Goal: Task Accomplishment & Management: Manage account settings

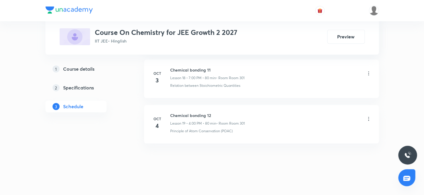
scroll to position [1139, 0]
drag, startPoint x: 171, startPoint y: 110, endPoint x: 226, endPoint y: 108, distance: 55.8
click at [226, 108] on li "Oct 4 Chemical bonding 12 Lesson 19 • 4:00 PM • 80 min • Room Room 301 Principl…" at bounding box center [261, 122] width 235 height 38
copy h6 "Chemical bonding 12"
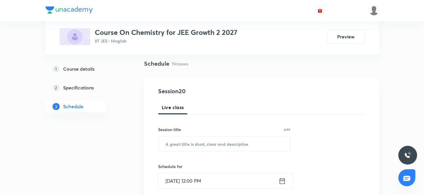
scroll to position [0, 0]
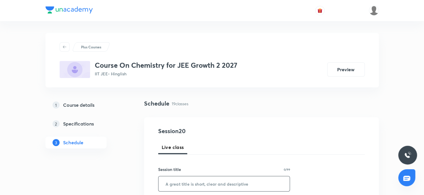
click at [181, 187] on input "text" at bounding box center [225, 183] width 132 height 15
paste input "Chemical bonding 12"
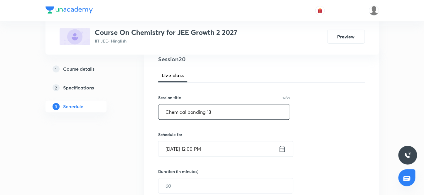
scroll to position [80, 0]
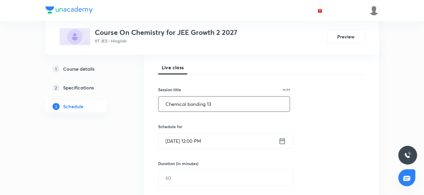
type input "Chemical bonding 13"
click at [214, 134] on input "Oct 6, 2025, 12:00 PM" at bounding box center [219, 141] width 120 height 15
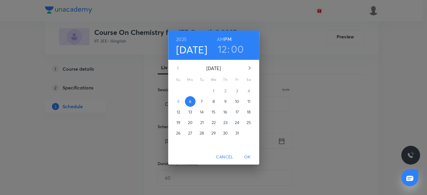
click at [218, 47] on h3 "12" at bounding box center [222, 49] width 9 height 12
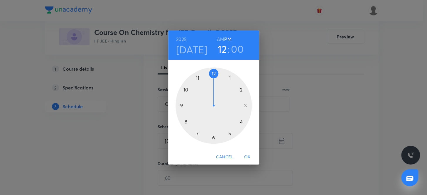
click at [229, 132] on div at bounding box center [214, 106] width 76 height 76
click at [214, 135] on div at bounding box center [214, 106] width 76 height 76
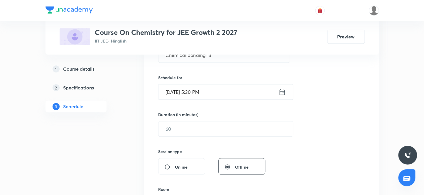
scroll to position [133, 0]
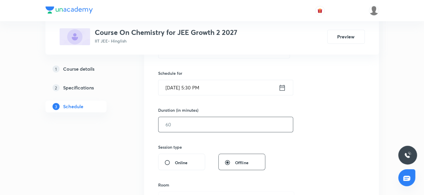
click at [191, 127] on input "text" at bounding box center [226, 124] width 134 height 15
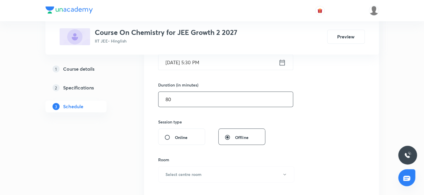
scroll to position [187, 0]
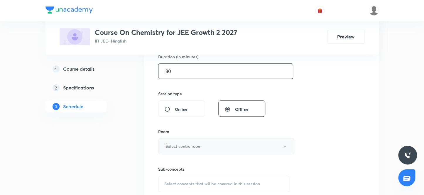
type input "80"
click at [196, 138] on button "Select centre room" at bounding box center [226, 146] width 136 height 16
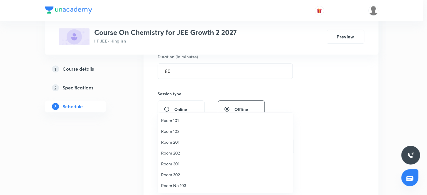
click at [179, 160] on li "Room 301" at bounding box center [226, 164] width 136 height 11
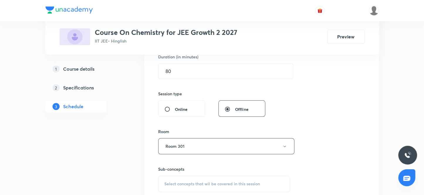
scroll to position [240, 0]
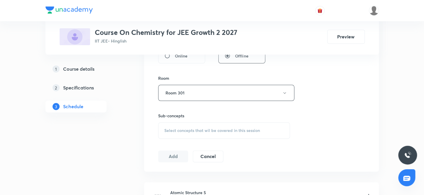
click at [193, 128] on span "Select concepts that wil be covered in this session" at bounding box center [212, 130] width 96 height 5
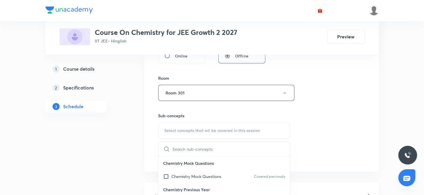
click at [210, 130] on span "Select concepts that wil be covered in this session" at bounding box center [212, 130] width 96 height 5
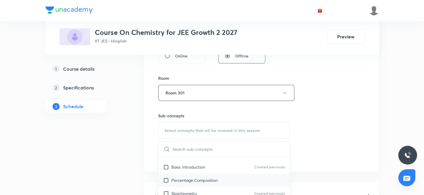
scroll to position [80, 0]
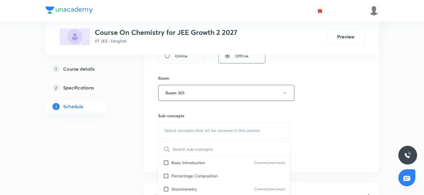
click at [201, 176] on p "Percentage Composition" at bounding box center [194, 176] width 46 height 6
checkbox input "true"
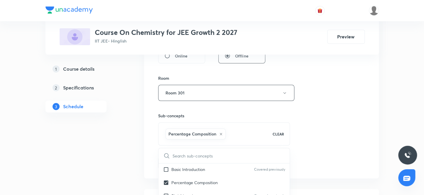
click at [344, 158] on div "Session 20 Live class Session title 19/99 Chemical bonding 13 ​ Schedule for Oc…" at bounding box center [261, 28] width 207 height 282
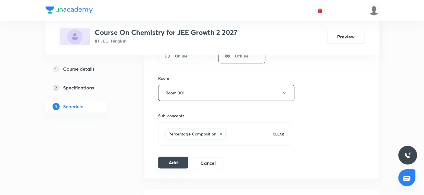
click at [167, 164] on button "Add" at bounding box center [173, 163] width 30 height 12
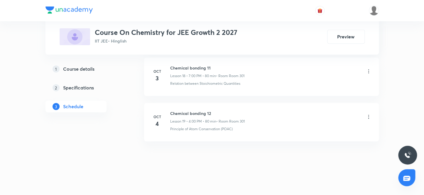
scroll to position [869, 0]
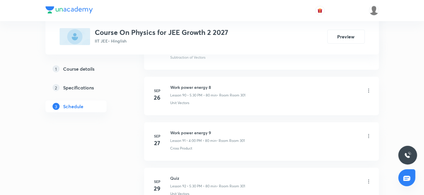
scroll to position [4584, 0]
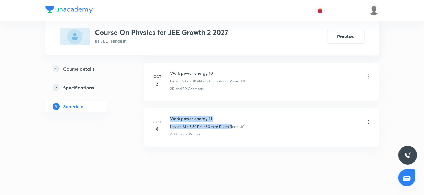
drag, startPoint x: 170, startPoint y: 109, endPoint x: 230, endPoint y: 115, distance: 61.1
click at [230, 116] on div "Work power energy 11 Lesson 94 • 5:30 PM • 80 min • Room Room 301" at bounding box center [207, 123] width 75 height 14
click at [266, 116] on div "Work power energy 11 Lesson 94 • 5:30 PM • 80 min • Room Room 301" at bounding box center [270, 123] width 201 height 14
drag, startPoint x: 171, startPoint y: 112, endPoint x: 233, endPoint y: 112, distance: 62.2
click at [233, 116] on h6 "Work power energy 11" at bounding box center [207, 119] width 75 height 6
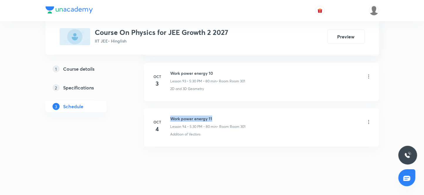
copy h6 "Work power energy 11"
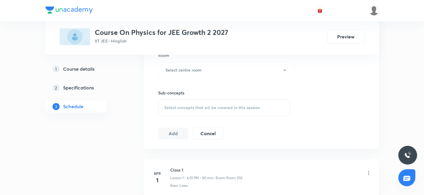
scroll to position [0, 0]
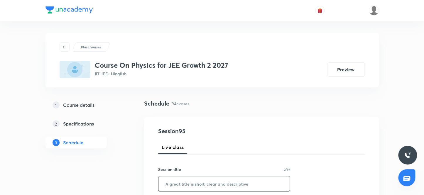
click at [194, 183] on input "text" at bounding box center [225, 183] width 132 height 15
paste input "Work power energy 11"
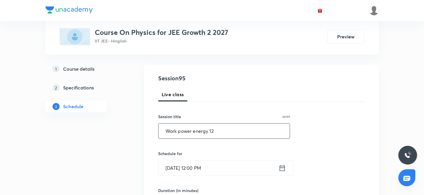
scroll to position [53, 0]
type input "Work power energy 12"
click at [229, 167] on input "Oct 6, 2025, 12:00 PM" at bounding box center [219, 167] width 120 height 15
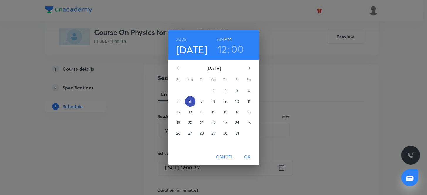
click at [188, 101] on span "6" at bounding box center [190, 102] width 11 height 6
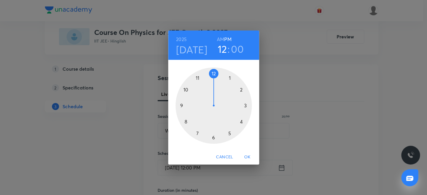
click at [222, 49] on h3 "12" at bounding box center [222, 49] width 9 height 12
click at [241, 122] on div at bounding box center [214, 106] width 76 height 76
click at [215, 74] on div at bounding box center [214, 106] width 76 height 76
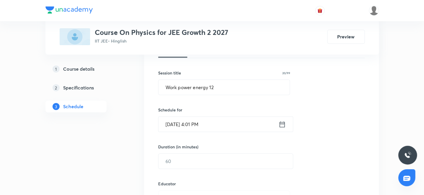
scroll to position [107, 0]
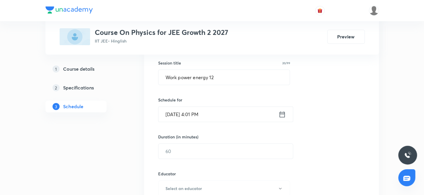
click at [219, 115] on input "Oct 6, 2025, 4:01 PM" at bounding box center [219, 114] width 120 height 15
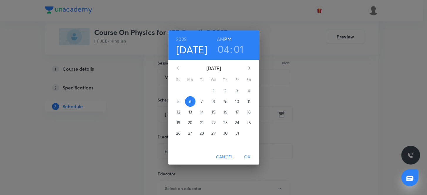
click at [226, 38] on h6 "PM" at bounding box center [227, 39] width 7 height 8
click at [242, 47] on h3 "01" at bounding box center [239, 49] width 10 height 12
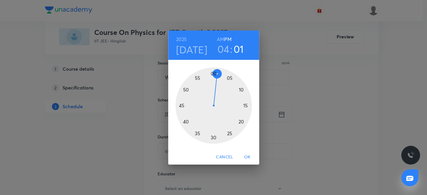
click at [213, 73] on div at bounding box center [214, 106] width 76 height 76
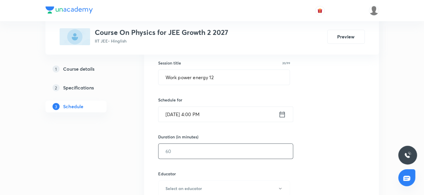
click at [181, 150] on input "text" at bounding box center [226, 151] width 134 height 15
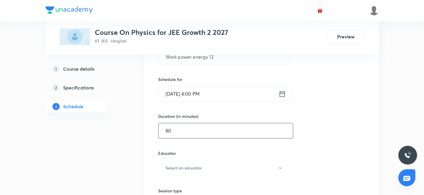
scroll to position [160, 0]
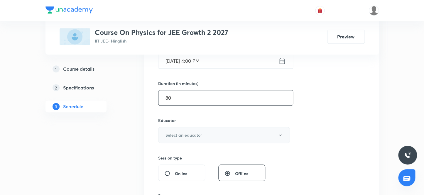
type input "80"
click at [188, 134] on h6 "Select an educator" at bounding box center [184, 135] width 36 height 6
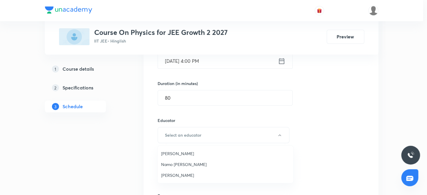
click at [179, 165] on span "Namo Narayan Pathak" at bounding box center [225, 164] width 129 height 6
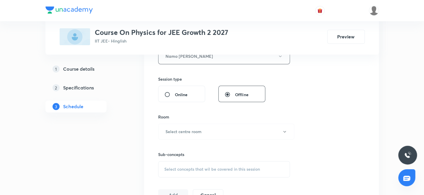
scroll to position [240, 0]
click at [201, 129] on h6 "Select centre room" at bounding box center [184, 130] width 36 height 6
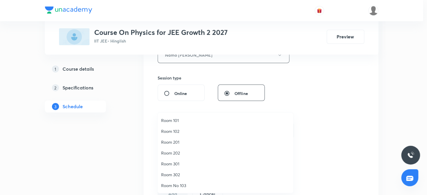
click at [179, 164] on span "Room 301" at bounding box center [225, 164] width 129 height 6
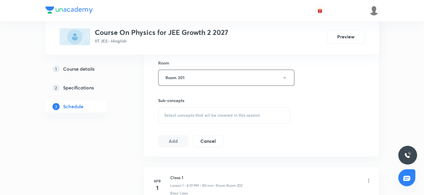
scroll to position [294, 0]
click at [164, 112] on span "Select concepts that wil be covered in this session" at bounding box center [212, 114] width 96 height 5
click at [178, 114] on span "Select concepts that wil be covered in this session" at bounding box center [212, 114] width 96 height 5
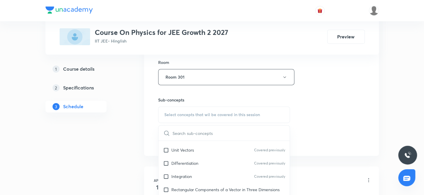
scroll to position [187, 0]
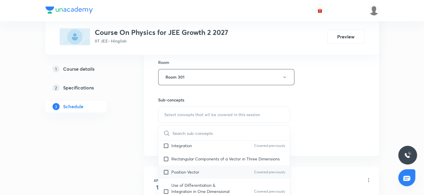
click at [197, 171] on p "Position Vector" at bounding box center [185, 172] width 28 height 6
checkbox input "true"
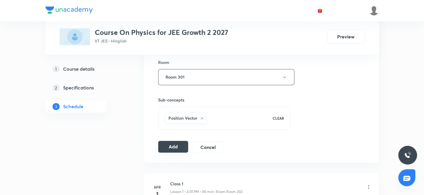
click at [172, 145] on button "Add" at bounding box center [173, 147] width 30 height 12
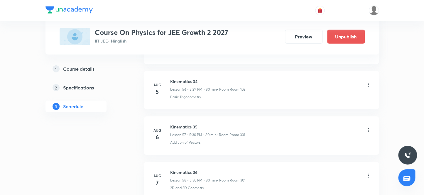
scroll to position [4323, 0]
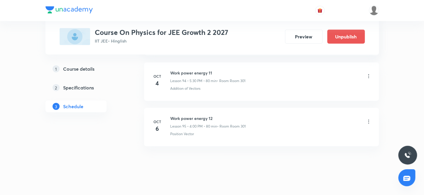
click at [369, 119] on icon at bounding box center [369, 122] width 6 height 6
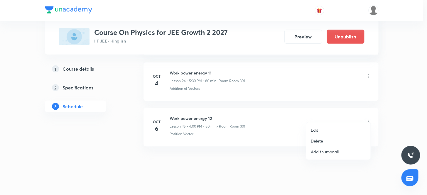
click at [344, 123] on ul "Edit Delete Add thumbnail" at bounding box center [338, 140] width 64 height 37
click at [308, 129] on li "Edit" at bounding box center [338, 130] width 64 height 11
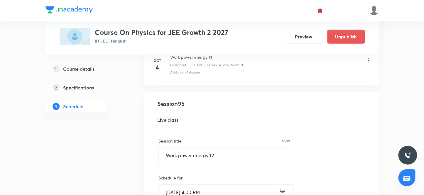
scroll to position [4296, 0]
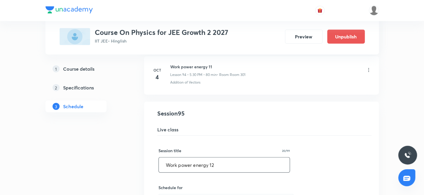
drag, startPoint x: 215, startPoint y: 154, endPoint x: 159, endPoint y: 156, distance: 56.1
click at [159, 158] on input "Work power energy 12" at bounding box center [224, 165] width 131 height 15
paste input "Circular Motion 4"
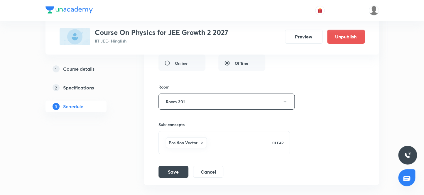
scroll to position [4586, 0]
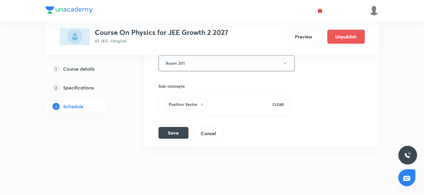
type input "Circular Motion 4"
click at [171, 127] on button "Save" at bounding box center [174, 133] width 30 height 12
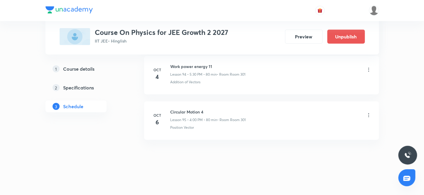
scroll to position [4323, 0]
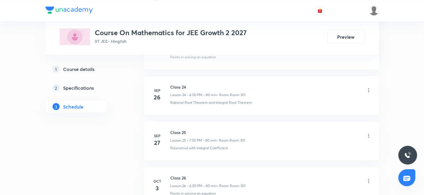
scroll to position [1502, 0]
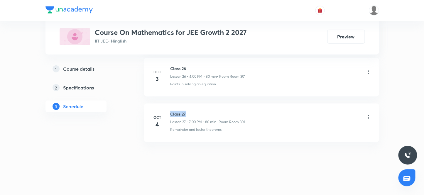
drag, startPoint x: 169, startPoint y: 110, endPoint x: 227, endPoint y: 114, distance: 57.4
click at [227, 114] on div "Oct 4 Class 27 Lesson 27 • 7:00 PM • 80 min • Room Room 301 Remainder and facto…" at bounding box center [262, 121] width 220 height 21
copy h6 "Class 27"
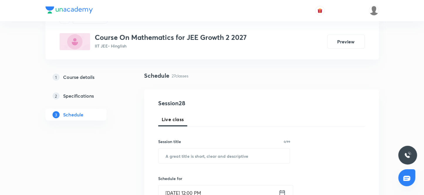
scroll to position [0, 0]
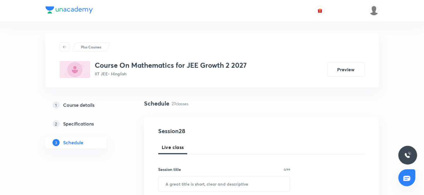
click at [184, 187] on input "text" at bounding box center [225, 183] width 132 height 15
paste input "Class 27"
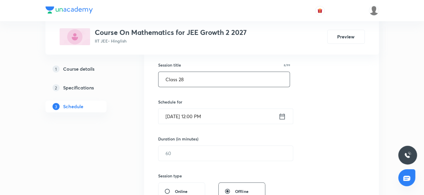
scroll to position [107, 0]
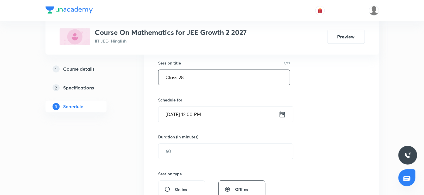
type input "Class 28"
click at [210, 116] on input "Oct 6, 2025, 12:00 PM" at bounding box center [219, 114] width 120 height 15
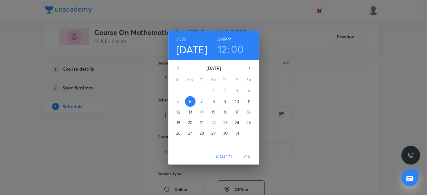
click at [224, 48] on h3 "12" at bounding box center [222, 49] width 9 height 12
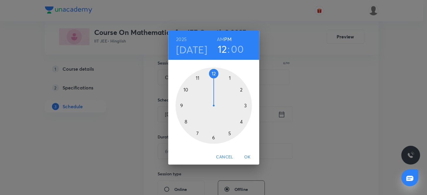
click at [197, 131] on div at bounding box center [214, 106] width 76 height 76
click at [212, 74] on div at bounding box center [214, 106] width 76 height 76
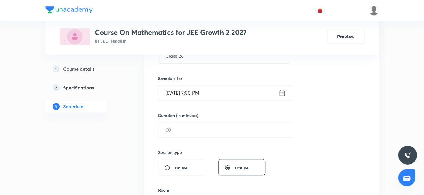
scroll to position [160, 0]
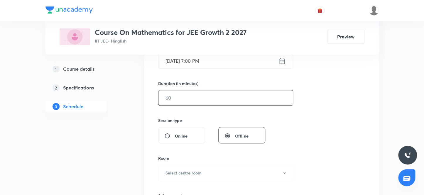
click at [183, 102] on input "text" at bounding box center [226, 97] width 134 height 15
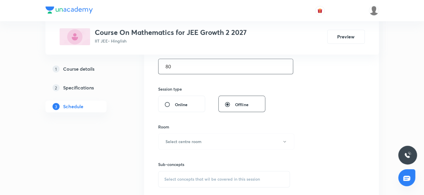
scroll to position [240, 0]
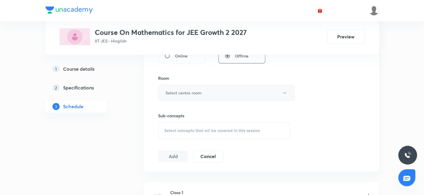
type input "80"
click at [187, 92] on h6 "Select centre room" at bounding box center [184, 93] width 36 height 6
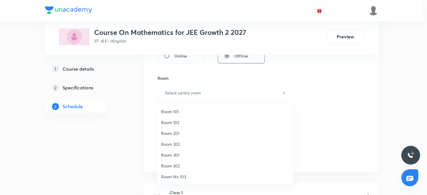
click at [170, 156] on span "Room 301" at bounding box center [225, 155] width 129 height 6
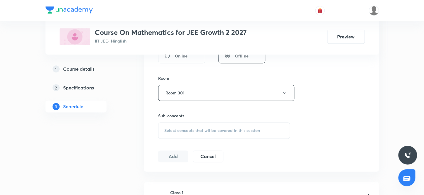
click at [349, 135] on div "Session 28 Live class Session title 8/99 Class 28 ​ Schedule for Oct 6, 2025, 7…" at bounding box center [261, 25] width 207 height 276
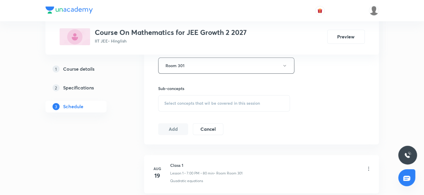
scroll to position [294, 0]
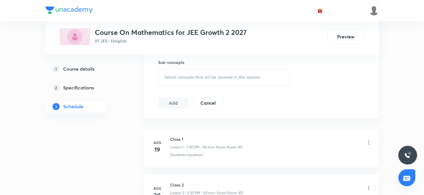
click at [226, 73] on div "Select concepts that wil be covered in this session" at bounding box center [224, 77] width 132 height 16
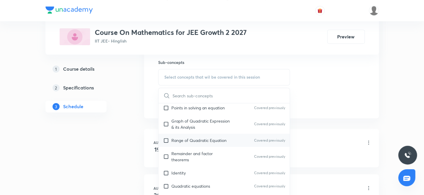
scroll to position [240, 0]
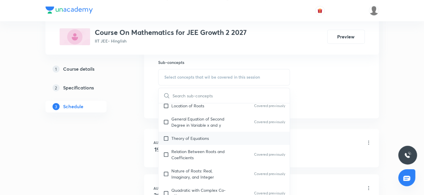
click at [193, 139] on p "Theory of Equations" at bounding box center [190, 138] width 38 height 6
checkbox input "true"
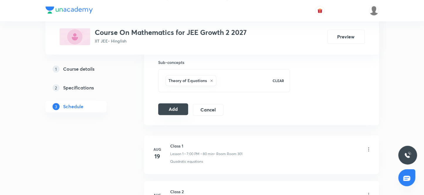
click at [176, 110] on button "Add" at bounding box center [173, 109] width 30 height 12
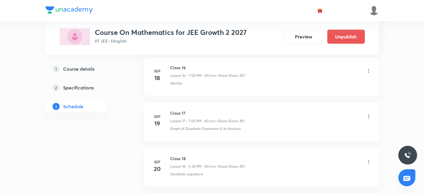
scroll to position [1278, 0]
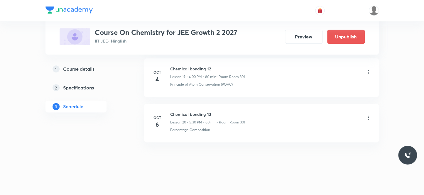
scroll to position [1184, 0]
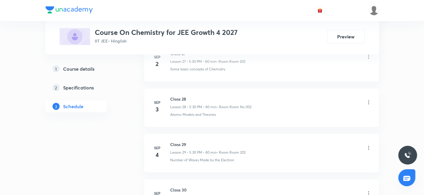
scroll to position [2721, 0]
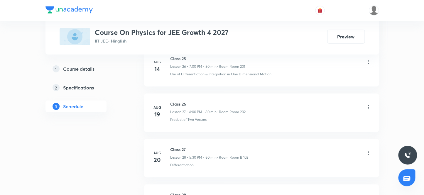
scroll to position [2812, 0]
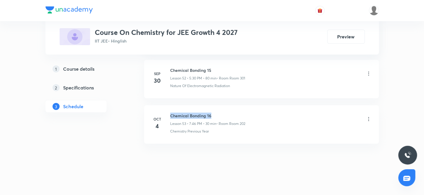
drag, startPoint x: 171, startPoint y: 110, endPoint x: 267, endPoint y: 114, distance: 95.5
click at [267, 114] on div "[DATE] Chemical Bonding 16 Lesson 53 • 7:46 PM • 30 min • Room Room 202 Chemist…" at bounding box center [262, 123] width 220 height 21
copy h6 "Chemical Bonding 16"
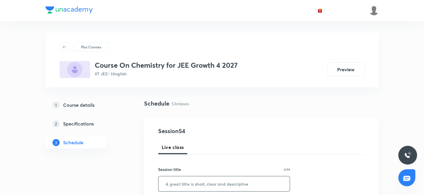
click at [183, 183] on input "text" at bounding box center [225, 183] width 132 height 15
paste input "Chemical Bonding 16"
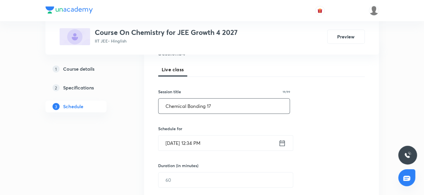
scroll to position [80, 0]
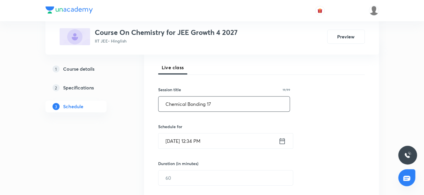
type input "Chemical Bonding 17"
click at [220, 139] on input "[DATE] 12:34 PM" at bounding box center [219, 141] width 120 height 15
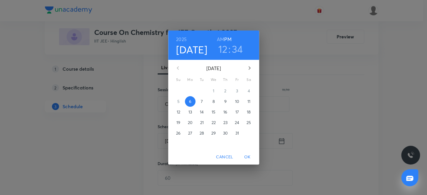
click at [201, 100] on p "7" at bounding box center [202, 102] width 2 height 6
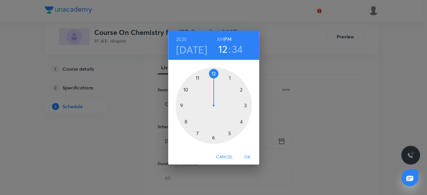
click at [198, 46] on h4 "[DATE]" at bounding box center [191, 49] width 31 height 12
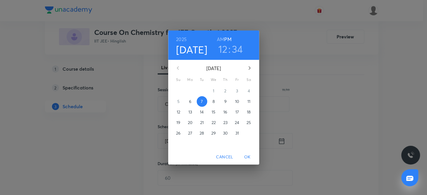
click at [189, 102] on p "6" at bounding box center [190, 102] width 2 height 6
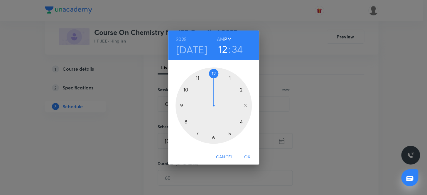
click at [224, 51] on h3 "12" at bounding box center [222, 49] width 9 height 12
click at [242, 123] on div at bounding box center [214, 106] width 76 height 76
click at [213, 71] on div at bounding box center [214, 106] width 76 height 76
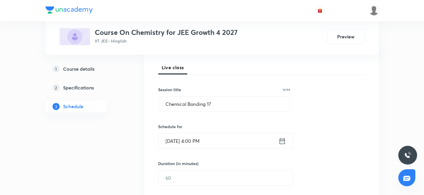
click at [215, 141] on input "[DATE] 4:00 PM" at bounding box center [219, 141] width 120 height 15
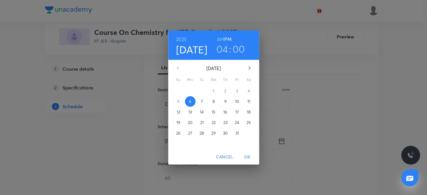
click at [351, 127] on div "[DATE] 04 : 00 AM PM [DATE] Su Mo Tu We Th Fr Sa 28 29 30 1 2 3 4 5 6 7 8 9 10 …" at bounding box center [213, 97] width 427 height 195
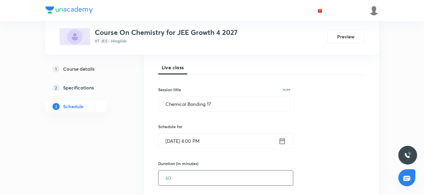
click at [185, 173] on input "text" at bounding box center [226, 178] width 134 height 15
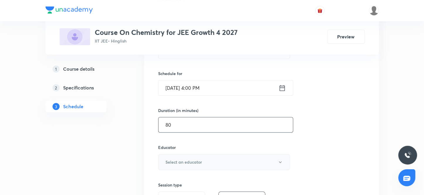
scroll to position [133, 0]
type input "80"
click at [210, 161] on button "Select an educator" at bounding box center [224, 162] width 132 height 16
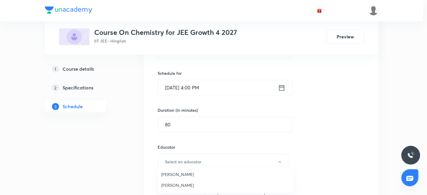
click at [181, 184] on span "Sandeep Maurya" at bounding box center [225, 185] width 129 height 6
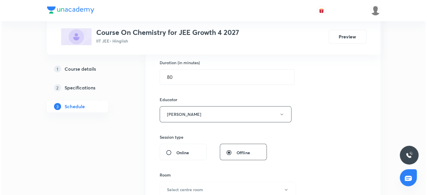
scroll to position [187, 0]
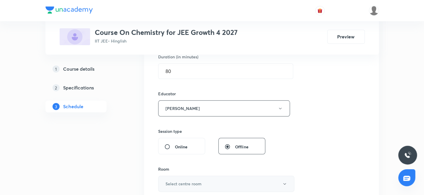
click at [190, 182] on h6 "Select centre room" at bounding box center [184, 184] width 36 height 6
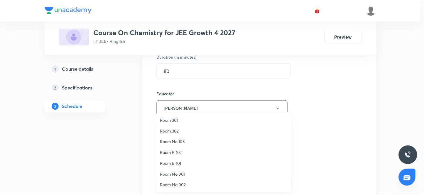
scroll to position [17, 0]
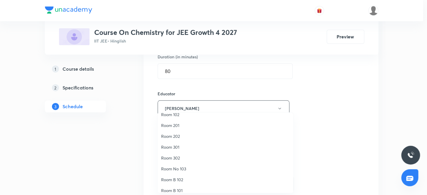
click at [175, 135] on span "Room 202" at bounding box center [225, 136] width 129 height 6
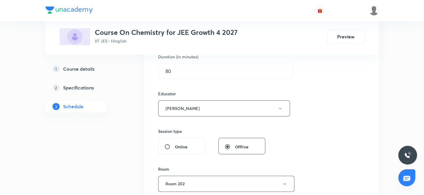
click at [344, 117] on div "Session 54 Live class Session title 19/99 Chemical Bonding 17 ​ Schedule for Oc…" at bounding box center [261, 96] width 207 height 313
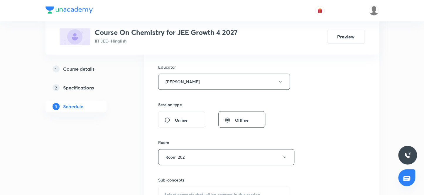
click at [350, 123] on div "Session 54 Live class Session title 19/99 Chemical Bonding 17 ​ Schedule for Oc…" at bounding box center [261, 69] width 207 height 313
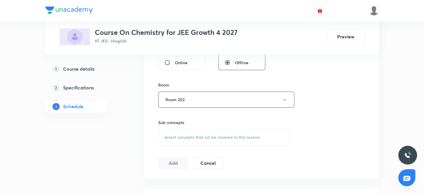
scroll to position [294, 0]
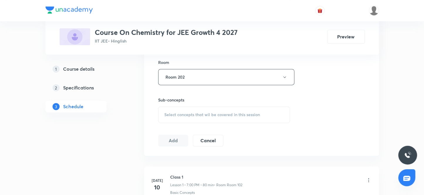
click at [194, 118] on div "Select concepts that wil be covered in this session" at bounding box center [224, 115] width 132 height 16
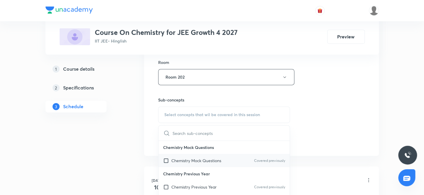
click at [196, 161] on p "Chemistry Mock Questions" at bounding box center [196, 161] width 50 height 6
checkbox input "true"
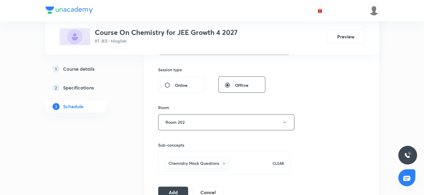
scroll to position [320, 0]
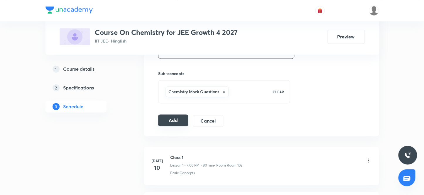
click at [173, 123] on button "Add" at bounding box center [173, 121] width 30 height 12
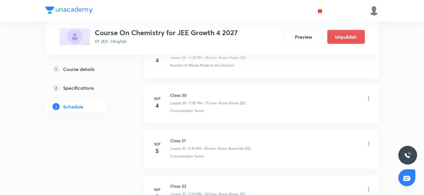
scroll to position [2460, 0]
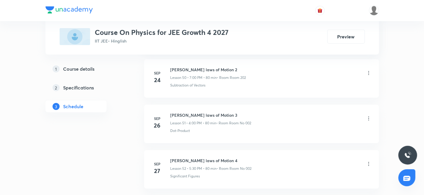
scroll to position [2812, 0]
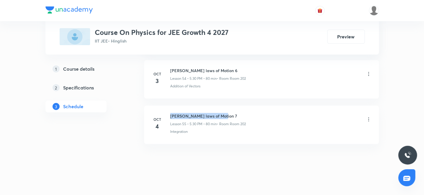
drag, startPoint x: 170, startPoint y: 111, endPoint x: 229, endPoint y: 112, distance: 58.4
click at [229, 113] on h6 "[PERSON_NAME] laws of Motion 7" at bounding box center [208, 116] width 76 height 6
copy h6 "[PERSON_NAME] laws of Motion 7"
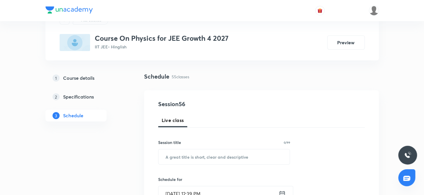
scroll to position [53, 0]
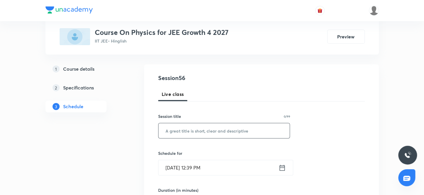
click at [182, 134] on input "text" at bounding box center [225, 130] width 132 height 15
paste input "[PERSON_NAME] laws of Motion 7"
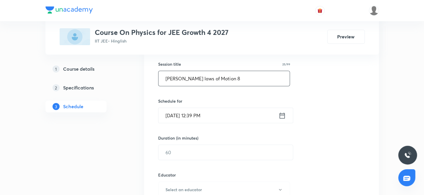
scroll to position [107, 0]
type input "Newton's laws of Motion 8"
click at [208, 117] on input "Oct 6, 2025, 12:39 PM" at bounding box center [219, 114] width 120 height 15
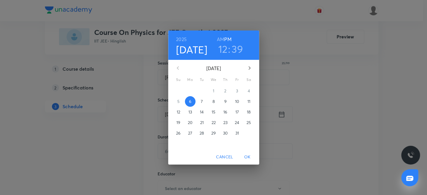
click at [223, 50] on h3 "12" at bounding box center [222, 49] width 9 height 12
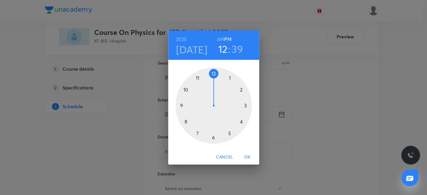
click at [229, 133] on div at bounding box center [214, 106] width 76 height 76
click at [214, 138] on div at bounding box center [214, 106] width 76 height 76
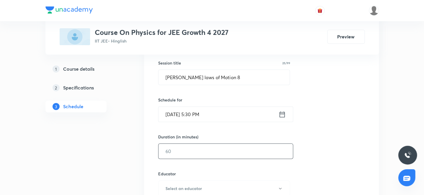
click at [197, 150] on input "text" at bounding box center [226, 151] width 134 height 15
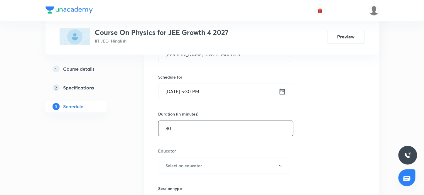
scroll to position [187, 0]
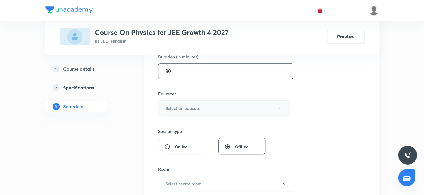
type input "80"
click at [167, 102] on button "Select an educator" at bounding box center [224, 108] width 132 height 16
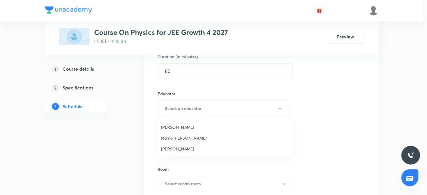
click at [169, 127] on span "Neil Joshi" at bounding box center [225, 127] width 129 height 6
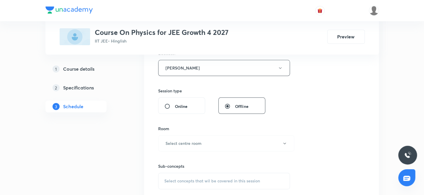
scroll to position [240, 0]
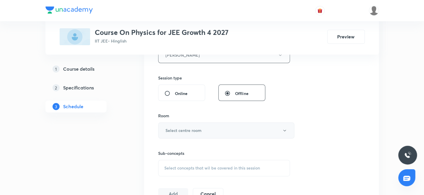
click at [192, 129] on h6 "Select centre room" at bounding box center [184, 130] width 36 height 6
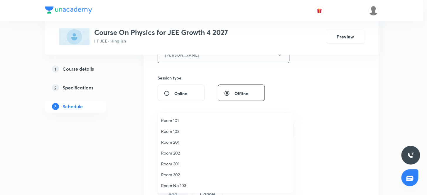
click at [176, 155] on span "Room 202" at bounding box center [225, 153] width 129 height 6
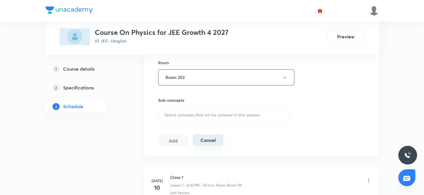
scroll to position [294, 0]
click at [189, 114] on span "Select concepts that wil be covered in this session" at bounding box center [212, 114] width 96 height 5
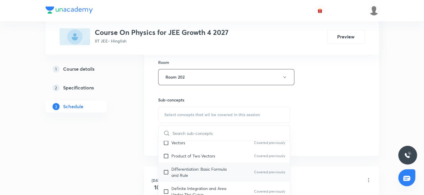
click at [209, 166] on p "Differentiation: Basic Formula and Rule" at bounding box center [200, 172] width 59 height 12
checkbox input "true"
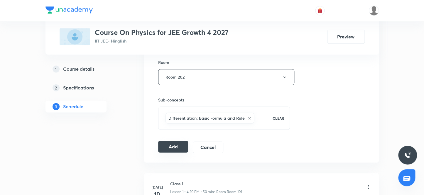
click at [173, 144] on button "Add" at bounding box center [173, 147] width 30 height 12
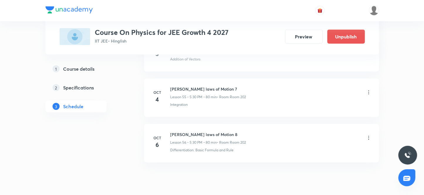
scroll to position [2550, 0]
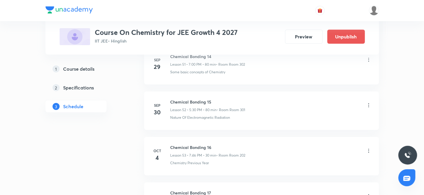
scroll to position [2766, 0]
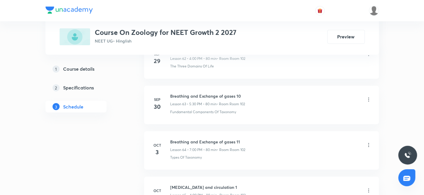
scroll to position [3229, 0]
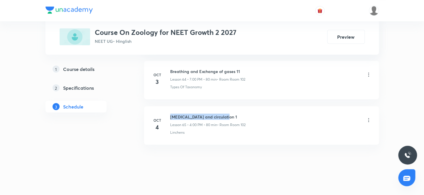
drag, startPoint x: 170, startPoint y: 110, endPoint x: 284, endPoint y: 113, distance: 114.0
click at [284, 114] on div "Body fluid and circulation 1 Lesson 65 • 4:00 PM • 80 min • Room Room 102" at bounding box center [270, 121] width 201 height 14
copy h6 "Body fluid and circulation 1"
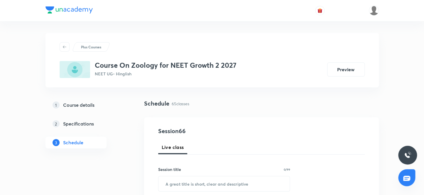
scroll to position [26, 0]
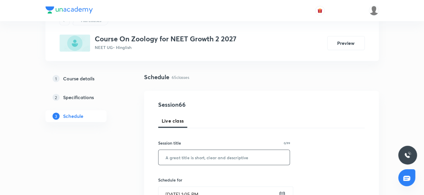
click at [179, 154] on input "text" at bounding box center [225, 157] width 132 height 15
paste input "Body fluid and circulation 1"
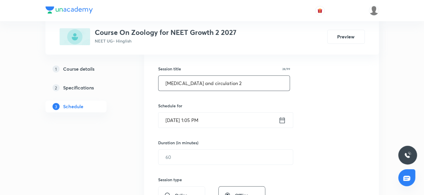
scroll to position [107, 0]
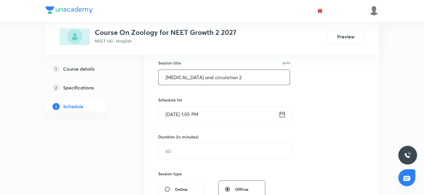
type input "Body fluid and circulation 2"
click at [218, 115] on input "Oct 6, 2025, 1:05 PM" at bounding box center [219, 114] width 120 height 15
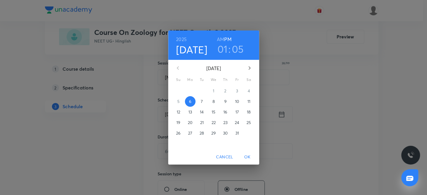
click at [222, 52] on h3 "01" at bounding box center [223, 49] width 10 height 12
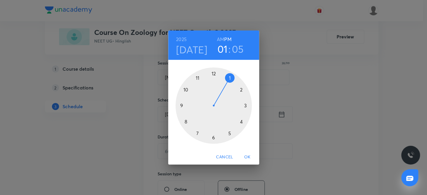
click at [241, 120] on div at bounding box center [214, 106] width 76 height 76
click at [214, 73] on div at bounding box center [214, 106] width 76 height 76
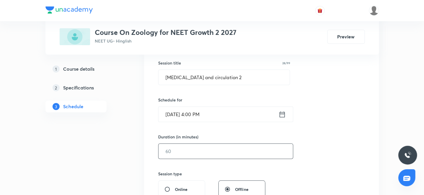
click at [204, 150] on input "text" at bounding box center [226, 151] width 134 height 15
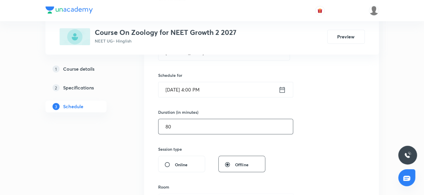
scroll to position [187, 0]
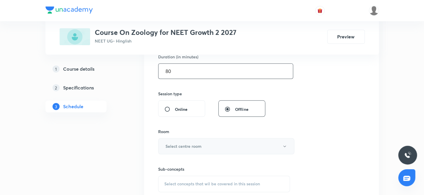
type input "80"
click at [197, 146] on h6 "Select centre room" at bounding box center [184, 146] width 36 height 6
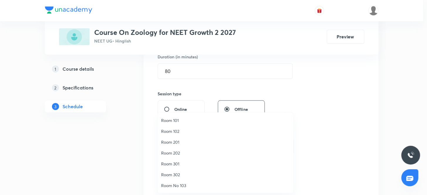
click at [174, 132] on span "Room 102" at bounding box center [225, 131] width 129 height 6
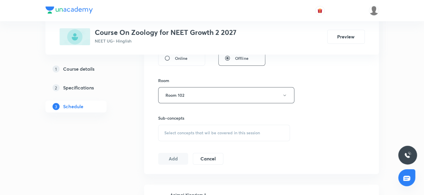
scroll to position [240, 0]
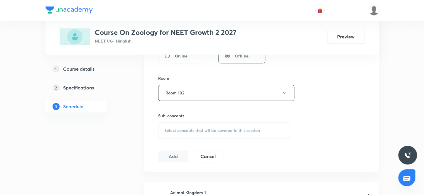
click at [203, 132] on div "Select concepts that wil be covered in this session" at bounding box center [224, 130] width 132 height 16
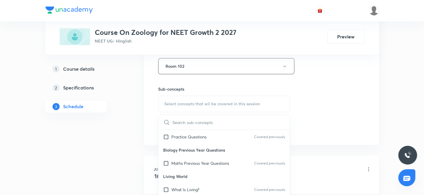
scroll to position [107, 0]
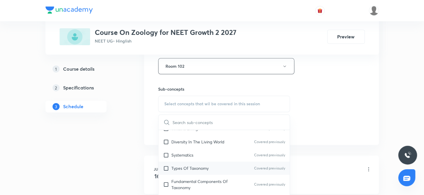
click at [206, 168] on p "Types Of Taxonomy" at bounding box center [189, 168] width 37 height 6
checkbox input "true"
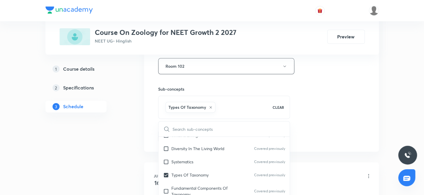
click at [305, 149] on div "Session 66 Live class Session title 28/99 Body fluid and circulation 2 ​ Schedu…" at bounding box center [261, 1] width 235 height 301
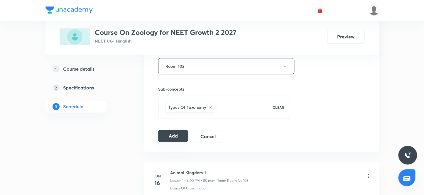
click at [183, 136] on button "Add" at bounding box center [173, 136] width 30 height 12
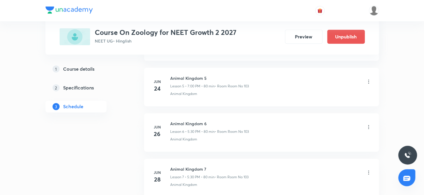
scroll to position [3005, 0]
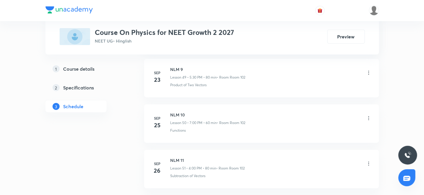
scroll to position [2721, 0]
drag, startPoint x: 171, startPoint y: 111, endPoint x: 192, endPoint y: 109, distance: 21.2
click at [192, 113] on h6 "NLM 13" at bounding box center [207, 116] width 75 height 6
copy h6 "NLM 13"
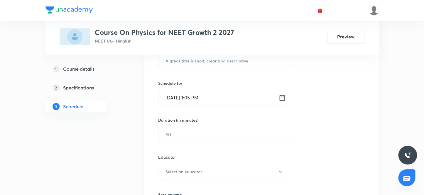
scroll to position [0, 0]
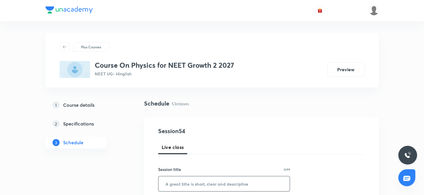
click at [183, 183] on input "text" at bounding box center [225, 183] width 132 height 15
paste input "NLM 13"
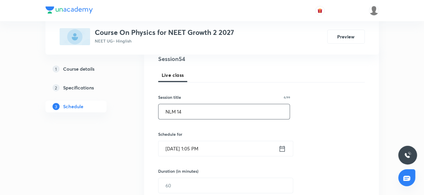
scroll to position [80, 0]
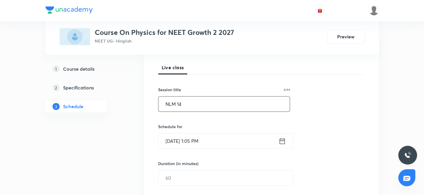
type input "NLM 14"
click at [218, 139] on input "[DATE] 1:05 PM" at bounding box center [219, 141] width 120 height 15
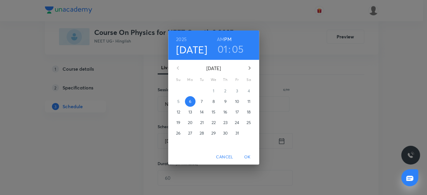
click at [220, 51] on h3 "01" at bounding box center [223, 49] width 10 height 12
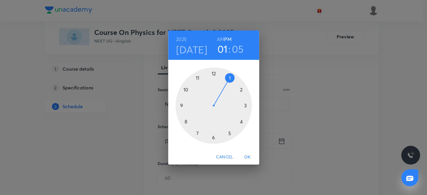
click at [230, 136] on div at bounding box center [214, 106] width 76 height 76
click at [215, 137] on div at bounding box center [214, 106] width 76 height 76
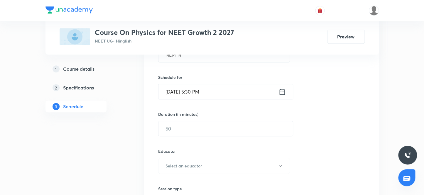
scroll to position [133, 0]
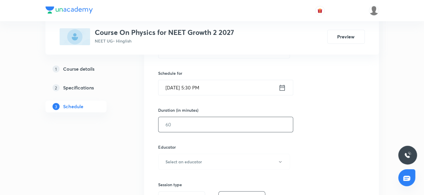
click at [196, 127] on input "text" at bounding box center [226, 124] width 134 height 15
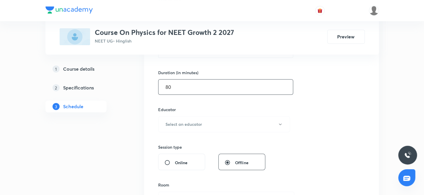
scroll to position [187, 0]
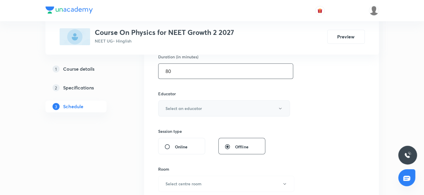
type input "80"
click at [194, 108] on h6 "Select an educator" at bounding box center [184, 108] width 36 height 6
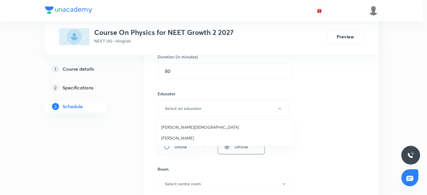
click at [178, 129] on span "Arpit Jain" at bounding box center [225, 127] width 129 height 6
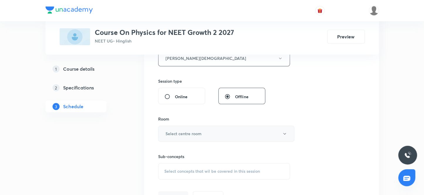
scroll to position [240, 0]
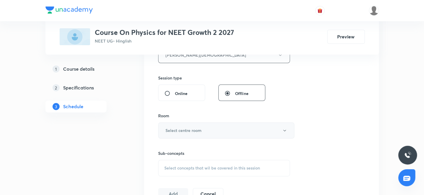
click at [203, 133] on button "Select centre room" at bounding box center [226, 130] width 136 height 16
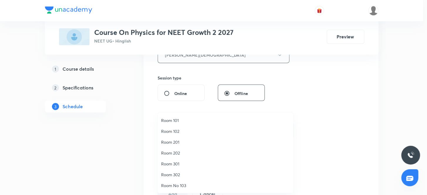
click at [182, 134] on span "Room 102" at bounding box center [225, 131] width 129 height 6
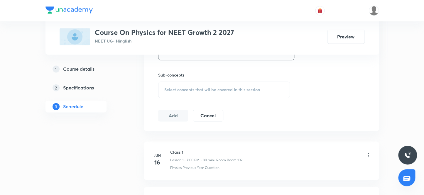
scroll to position [320, 0]
click at [206, 87] on span "Select concepts that wil be covered in this session" at bounding box center [212, 88] width 96 height 5
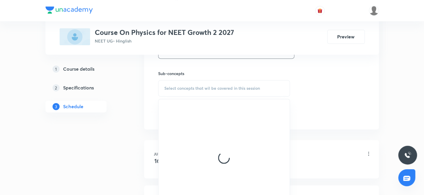
click at [206, 87] on span "Select concepts that wil be covered in this session" at bounding box center [212, 88] width 96 height 5
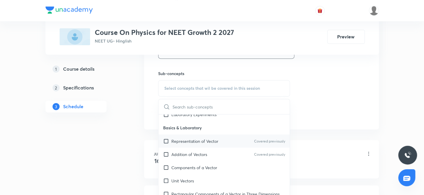
scroll to position [480, 0]
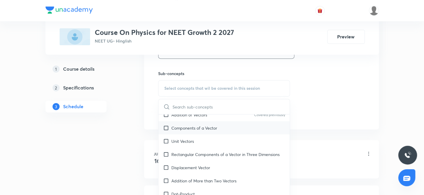
click at [212, 127] on p "Components of a Vector" at bounding box center [194, 128] width 46 height 6
checkbox input "true"
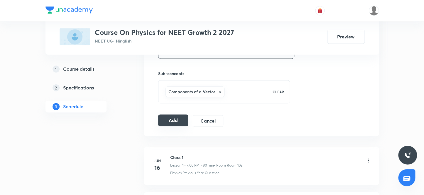
click at [171, 117] on button "Add" at bounding box center [173, 121] width 30 height 12
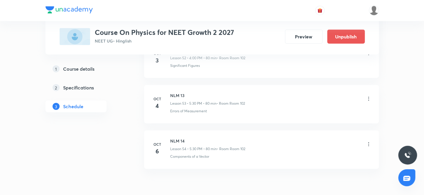
scroll to position [2460, 0]
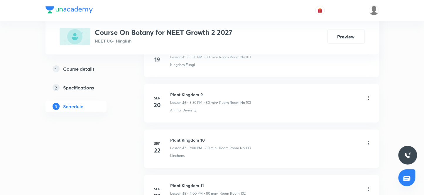
scroll to position [2638, 0]
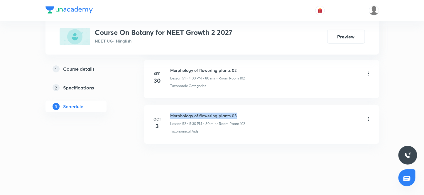
drag, startPoint x: 170, startPoint y: 110, endPoint x: 253, endPoint y: 111, distance: 82.8
click at [253, 113] on div "Morphology of flowering plants 03 Lesson 52 • 5:30 PM • 80 min • Room Room 102" at bounding box center [270, 120] width 201 height 14
copy h6 "Morphology of flowering plants 03"
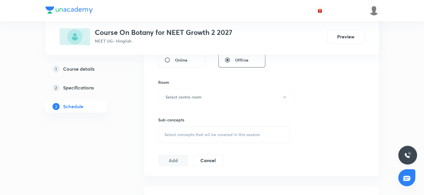
scroll to position [0, 0]
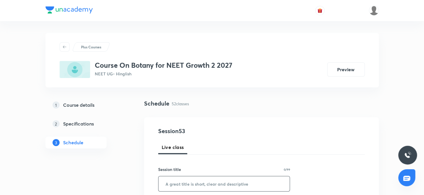
click at [179, 186] on input "text" at bounding box center [225, 183] width 132 height 15
paste input "Morphology of flowering plants 03"
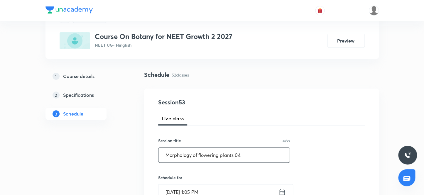
scroll to position [80, 0]
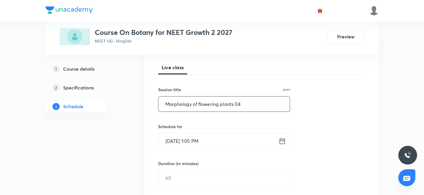
type input "Morphology of flowering plants 04"
click at [223, 139] on input "[DATE] 1:05 PM" at bounding box center [219, 141] width 120 height 15
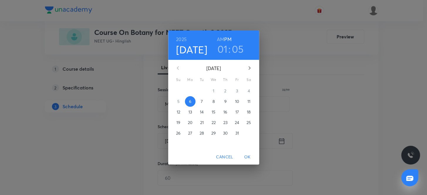
click at [221, 50] on h3 "01" at bounding box center [223, 49] width 10 height 12
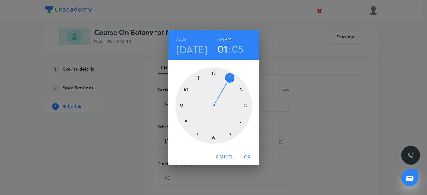
click at [197, 132] on div at bounding box center [214, 106] width 76 height 76
click at [214, 71] on div at bounding box center [214, 106] width 76 height 76
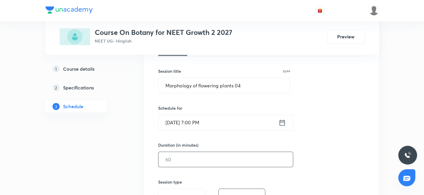
scroll to position [107, 0]
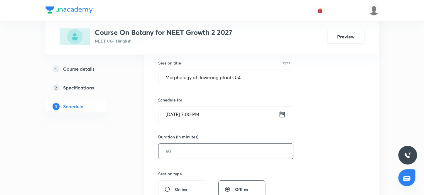
click at [217, 153] on input "text" at bounding box center [226, 151] width 134 height 15
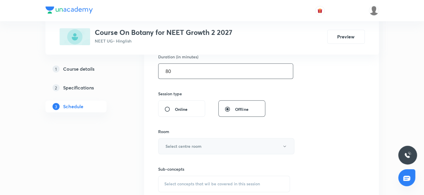
type input "80"
click at [206, 143] on button "Select centre room" at bounding box center [226, 146] width 136 height 16
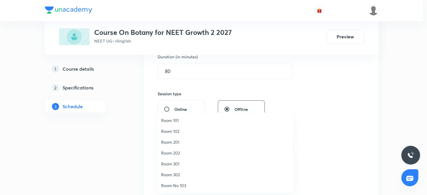
click at [176, 132] on span "Room 102" at bounding box center [225, 131] width 129 height 6
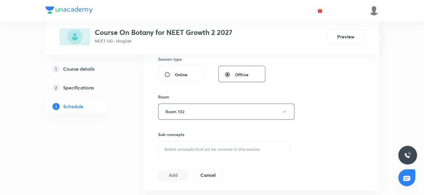
scroll to position [267, 0]
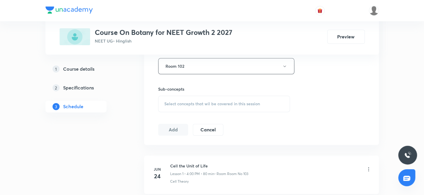
click at [216, 105] on span "Select concepts that wil be covered in this session" at bounding box center [212, 104] width 96 height 5
click at [209, 103] on span "Select concepts that wil be covered in this session" at bounding box center [212, 104] width 96 height 5
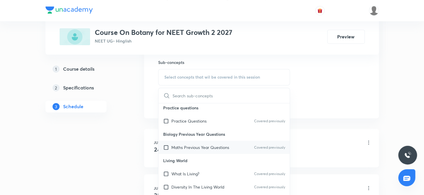
scroll to position [187, 0]
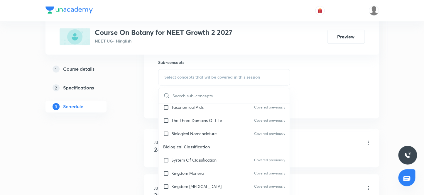
click at [219, 160] on div "System Of Classification Covered previously" at bounding box center [225, 160] width 132 height 13
checkbox input "true"
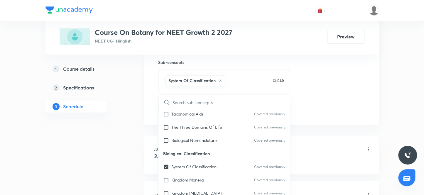
click at [344, 143] on div "Cell the Unit of Life Lesson 1 • 4:00 PM • 80 min • Room Room No 103" at bounding box center [270, 150] width 201 height 14
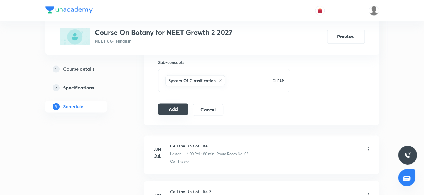
click at [182, 109] on button "Add" at bounding box center [173, 109] width 30 height 12
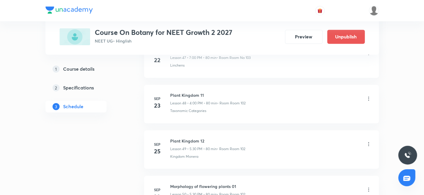
scroll to position [2414, 0]
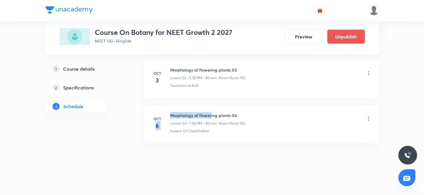
drag, startPoint x: 211, startPoint y: 108, endPoint x: 137, endPoint y: 83, distance: 78.2
click at [164, 108] on li "Oct 6 Morphology of flowering plants 04 Lesson 53 • 7:00 PM • 80 min • Room Roo…" at bounding box center [261, 124] width 235 height 38
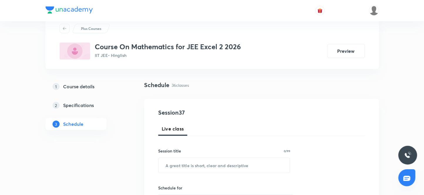
scroll to position [26, 0]
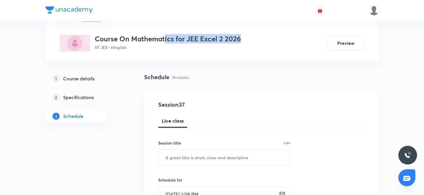
drag, startPoint x: 164, startPoint y: 41, endPoint x: 277, endPoint y: 41, distance: 112.7
click at [277, 41] on div "Course On Mathematics for JEE Excel 2 2026 IIT JEE • Hinglish Preview" at bounding box center [212, 43] width 305 height 17
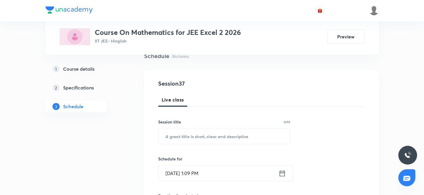
scroll to position [80, 0]
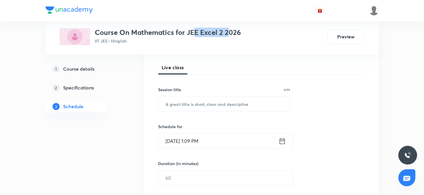
drag, startPoint x: 194, startPoint y: 33, endPoint x: 255, endPoint y: 35, distance: 60.5
click at [230, 33] on h3 "Course On Mathematics for JEE Excel 2 2026" at bounding box center [168, 32] width 146 height 9
click at [314, 38] on div "Course On Mathematics for JEE Excel 2 2026 IIT JEE • Hinglish Preview" at bounding box center [212, 36] width 305 height 17
drag, startPoint x: 188, startPoint y: 33, endPoint x: 235, endPoint y: 32, distance: 47.6
click at [235, 32] on h3 "Course On Mathematics for JEE Excel 2 2026" at bounding box center [168, 32] width 146 height 9
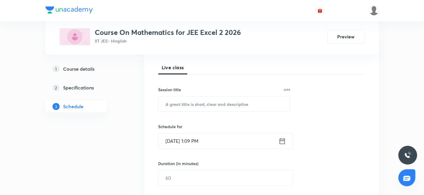
click at [289, 63] on div "Live class" at bounding box center [261, 67] width 207 height 14
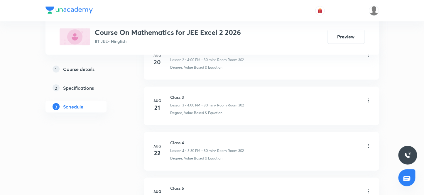
scroll to position [1911, 0]
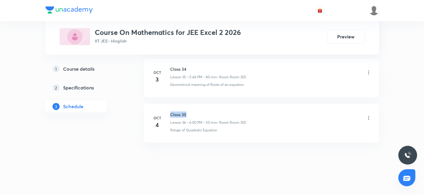
drag, startPoint x: 170, startPoint y: 112, endPoint x: 219, endPoint y: 109, distance: 49.1
click at [219, 112] on h6 "Class 35" at bounding box center [208, 115] width 76 height 6
copy h6 "Class 35"
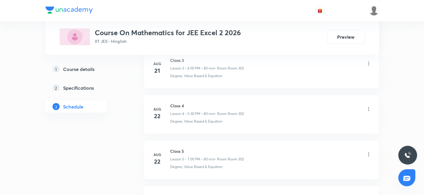
scroll to position [0, 0]
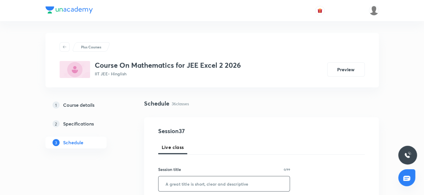
click at [207, 182] on input "text" at bounding box center [225, 183] width 132 height 15
paste input "Class 35"
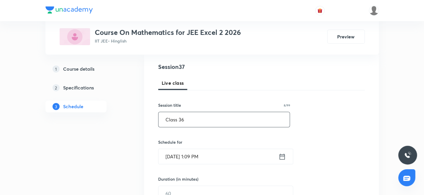
scroll to position [80, 0]
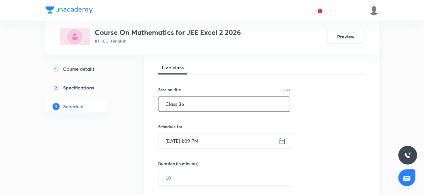
type input "Class 36"
click at [206, 142] on input "[DATE] 1:09 PM" at bounding box center [219, 141] width 120 height 15
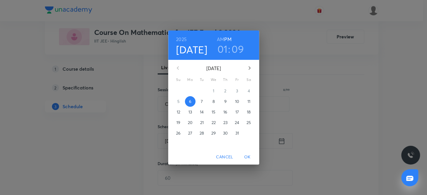
click at [225, 46] on h3 "01" at bounding box center [222, 49] width 10 height 12
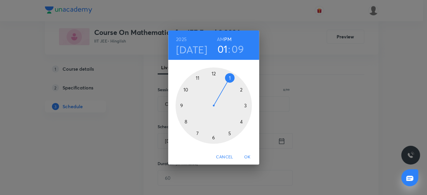
click at [241, 122] on div at bounding box center [214, 106] width 76 height 76
click at [215, 72] on div at bounding box center [214, 106] width 76 height 76
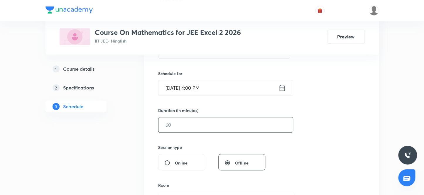
scroll to position [133, 0]
click at [200, 126] on input "text" at bounding box center [226, 124] width 134 height 15
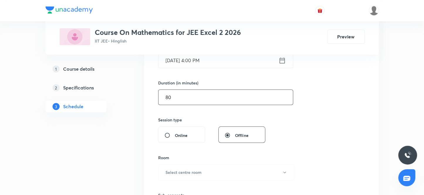
scroll to position [187, 0]
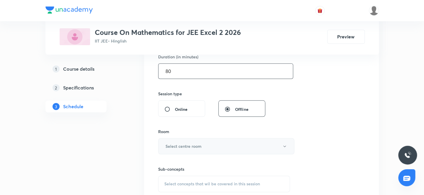
type input "80"
click at [197, 143] on h6 "Select centre room" at bounding box center [184, 146] width 36 height 6
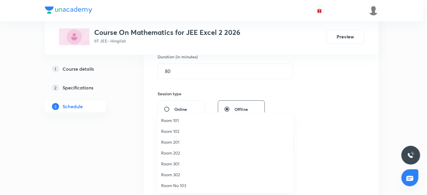
click at [181, 173] on span "Room 302" at bounding box center [225, 175] width 129 height 6
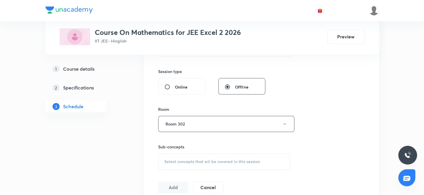
scroll to position [240, 0]
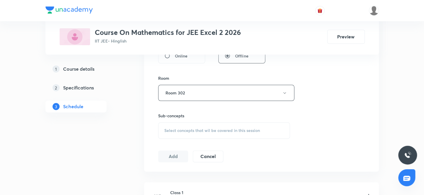
click at [214, 131] on span "Select concepts that wil be covered in this session" at bounding box center [212, 130] width 96 height 5
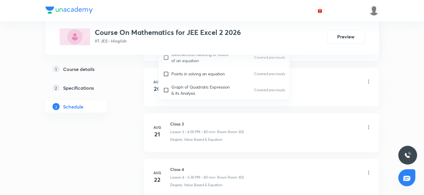
scroll to position [53, 0]
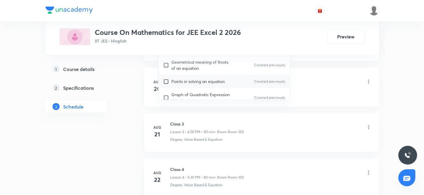
click at [223, 82] on p "Points in solving an equation" at bounding box center [197, 81] width 53 height 6
checkbox input "true"
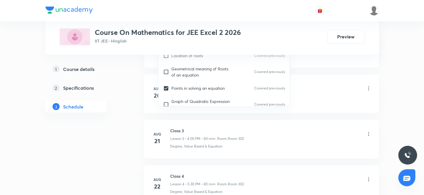
click at [355, 82] on div "Class 2 Lesson 2 • 4:00 PM • 80 min • Room Room 302" at bounding box center [270, 89] width 201 height 14
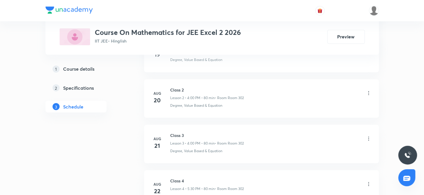
scroll to position [294, 0]
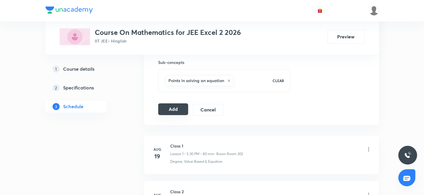
click at [178, 111] on button "Add" at bounding box center [173, 109] width 30 height 12
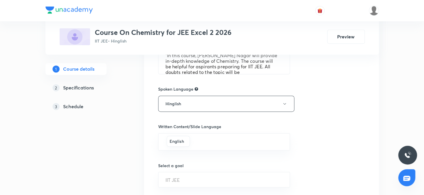
scroll to position [385, 0]
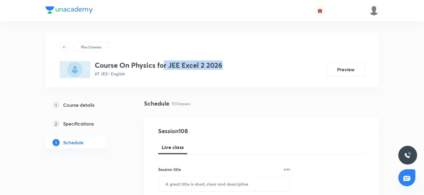
drag, startPoint x: 168, startPoint y: 63, endPoint x: 245, endPoint y: 63, distance: 76.3
click at [245, 63] on div "Course On Physics for JEE Excel 2 2026 IIT JEE • English Preview" at bounding box center [212, 69] width 305 height 17
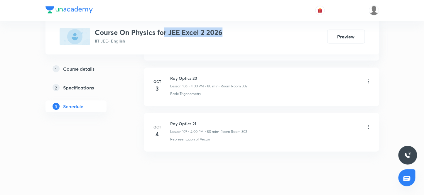
scroll to position [5138, 0]
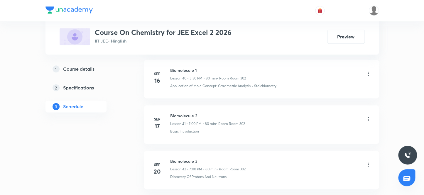
scroll to position [2366, 0]
click at [79, 70] on h5 "Course details" at bounding box center [78, 68] width 31 height 7
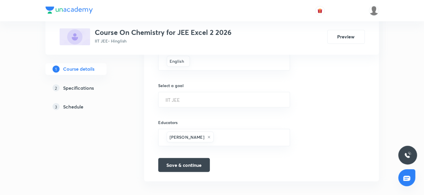
scroll to position [385, 0]
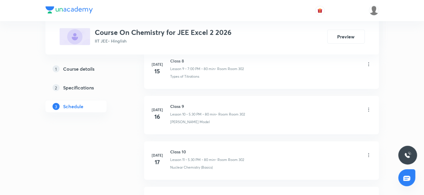
scroll to position [801, 0]
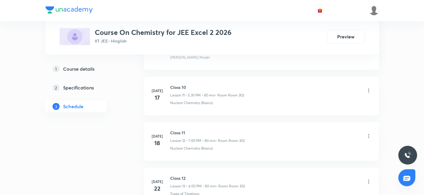
click at [74, 70] on h5 "Course details" at bounding box center [78, 68] width 31 height 7
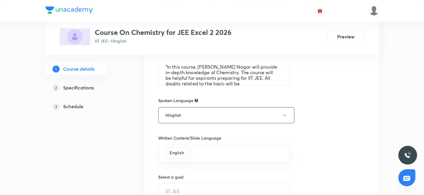
scroll to position [385, 0]
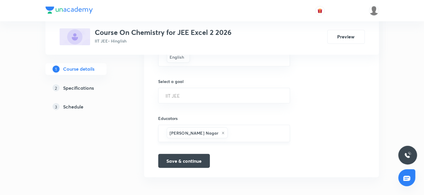
click at [229, 135] on input "text" at bounding box center [256, 133] width 54 height 11
paste input "neeraj201054-5088"
type input "neeraj201054-5088"
click at [197, 162] on button "Save & continue" at bounding box center [184, 160] width 52 height 14
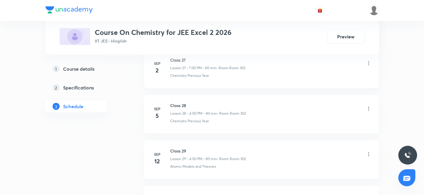
scroll to position [1638, 0]
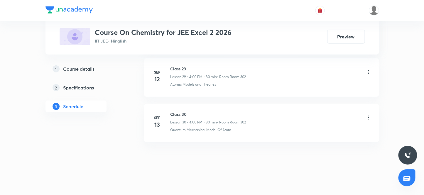
click at [90, 66] on h5 "Course details" at bounding box center [78, 68] width 31 height 7
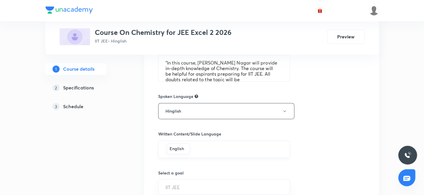
scroll to position [385, 0]
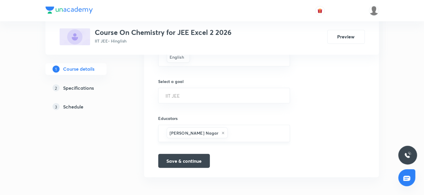
click at [229, 131] on input "text" at bounding box center [256, 133] width 54 height 11
paste input "neeraj201054-5088"
type input "neeraj201054-5088"
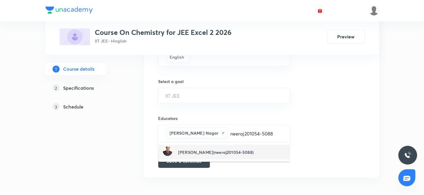
click at [196, 151] on h6 "[PERSON_NAME](neeraj201054-5088)" at bounding box center [215, 152] width 75 height 6
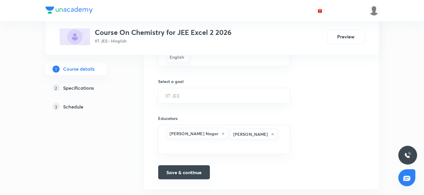
click at [191, 165] on button "Save & continue" at bounding box center [184, 172] width 52 height 14
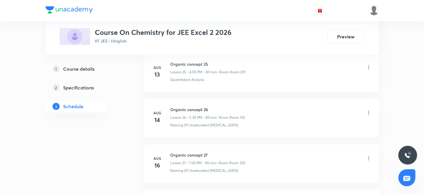
scroll to position [2047, 0]
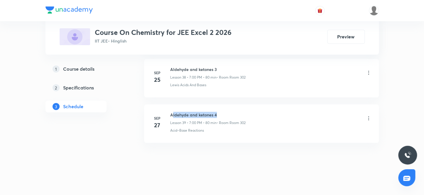
drag, startPoint x: 172, startPoint y: 109, endPoint x: 232, endPoint y: 109, distance: 59.9
click at [232, 112] on h6 "Aldehyde and ketones 4" at bounding box center [207, 115] width 75 height 6
click at [79, 67] on h5 "Course details" at bounding box center [78, 68] width 31 height 7
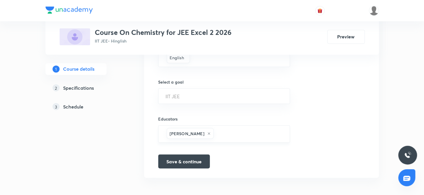
scroll to position [385, 0]
click at [223, 134] on input "text" at bounding box center [249, 133] width 68 height 11
paste input "A6FCFE0P"
type input "A6FCFE0P"
drag, startPoint x: 243, startPoint y: 138, endPoint x: 153, endPoint y: 132, distance: 90.4
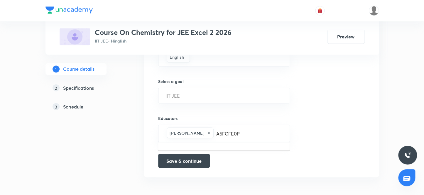
click at [225, 137] on div "[PERSON_NAME] A6FCFE0P ​" at bounding box center [224, 133] width 132 height 17
drag, startPoint x: 214, startPoint y: 134, endPoint x: 246, endPoint y: 135, distance: 31.4
click at [246, 135] on input "A6FCFE0P" at bounding box center [249, 133] width 68 height 11
click at [246, 135] on input "text" at bounding box center [249, 133] width 68 height 11
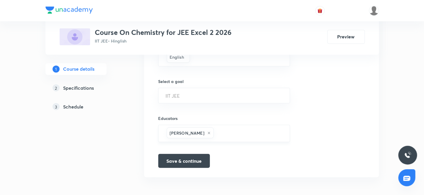
click at [220, 136] on input "text" at bounding box center [249, 133] width 68 height 11
paste input "neeraj201054-5088"
type input "neeraj201054-5088"
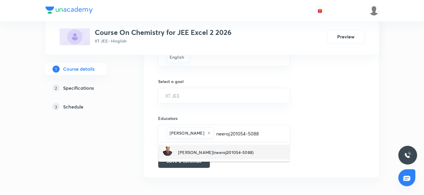
click at [221, 155] on div "[PERSON_NAME](neeraj201054-5088)" at bounding box center [208, 152] width 91 height 11
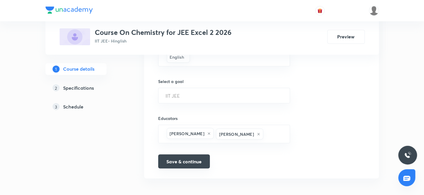
click at [187, 162] on button "Save & continue" at bounding box center [184, 161] width 52 height 14
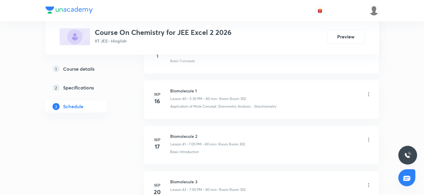
scroll to position [2366, 0]
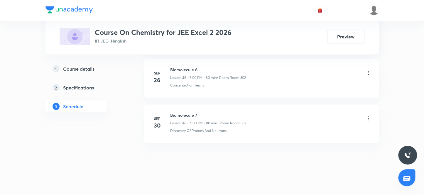
click at [76, 72] on h5 "Course details" at bounding box center [78, 68] width 31 height 7
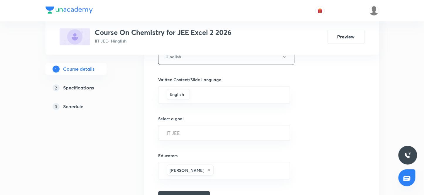
scroll to position [385, 0]
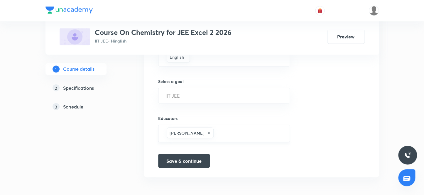
click at [220, 130] on input "text" at bounding box center [249, 133] width 68 height 11
paste input "neeraj201054-5088"
type input "neeraj201054-5088"
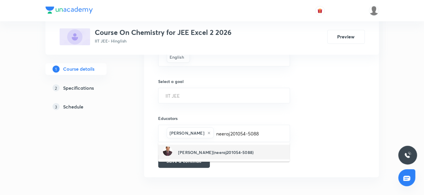
click at [224, 151] on h6 "[PERSON_NAME](neeraj201054-5088)" at bounding box center [215, 152] width 75 height 6
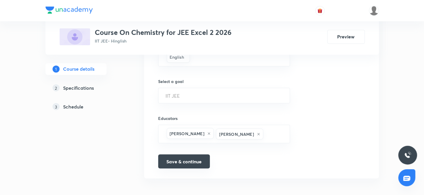
click at [195, 159] on button "Save & continue" at bounding box center [184, 161] width 52 height 14
